Goal: Task Accomplishment & Management: Complete application form

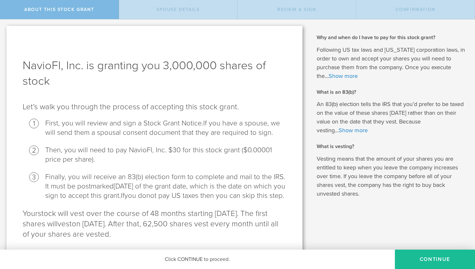
scroll to position [30, 0]
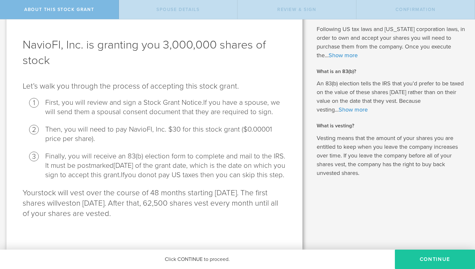
click at [424, 257] on button "CONTINUE" at bounding box center [435, 259] width 80 height 19
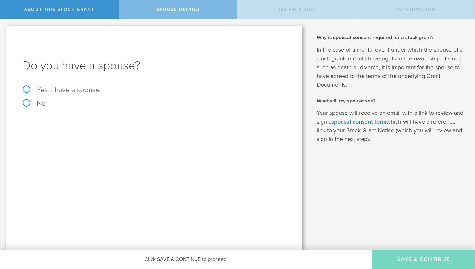
scroll to position [0, 0]
click at [32, 105] on label "No" at bounding box center [155, 103] width 264 height 7
click at [4, 30] on input "No" at bounding box center [2, 24] width 4 height 10
radio input "true"
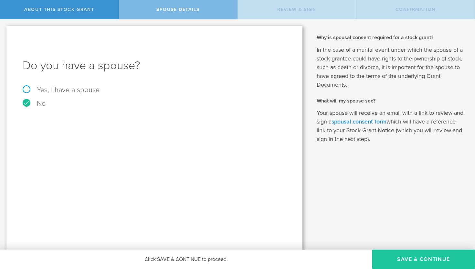
click at [396, 258] on button "Save & Continue" at bounding box center [423, 259] width 103 height 19
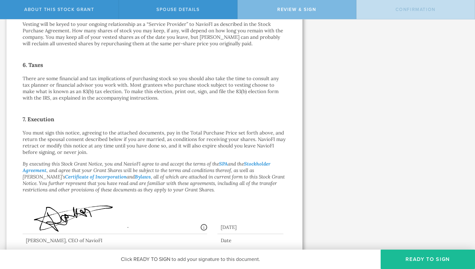
scroll to position [422, 0]
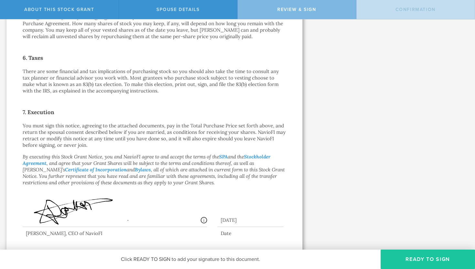
click at [417, 259] on button "Ready to Sign" at bounding box center [428, 259] width 94 height 19
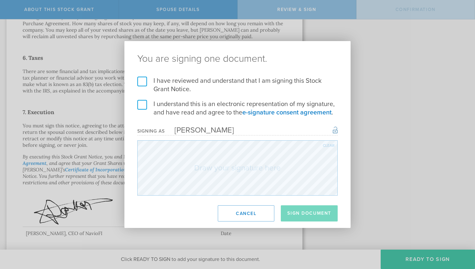
click at [140, 81] on label "I have reviewed and understand that I am signing this Stock Grant Notice." at bounding box center [237, 85] width 200 height 17
click at [0, 0] on input "I have reviewed and understand that I am signing this Stock Grant Notice." at bounding box center [0, 0] width 0 height 0
click at [138, 110] on label "I understand this is an electronic representation of my signature, and have rea…" at bounding box center [237, 108] width 200 height 17
click at [0, 0] on input "I understand this is an electronic representation of my signature, and have rea…" at bounding box center [0, 0] width 0 height 0
click at [307, 215] on button "Sign Document" at bounding box center [309, 213] width 57 height 16
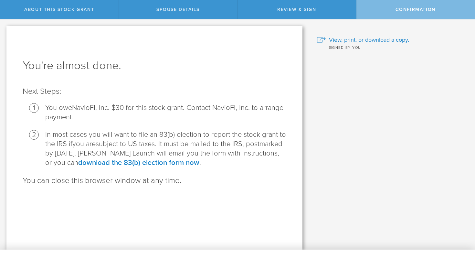
scroll to position [0, 0]
click at [414, 9] on span "Confirmation" at bounding box center [416, 9] width 40 height 5
click at [299, 14] on div "Review & Sign" at bounding box center [297, 9] width 119 height 19
